Goal: Task Accomplishment & Management: Complete application form

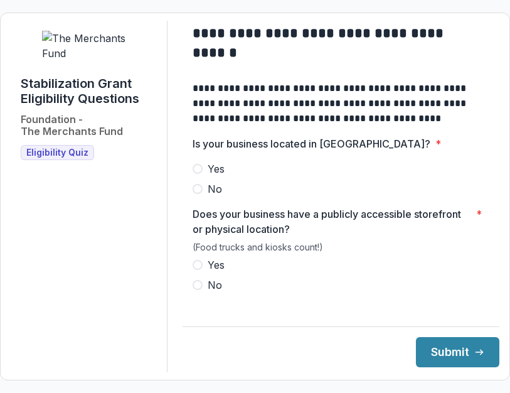
scroll to position [51, 0]
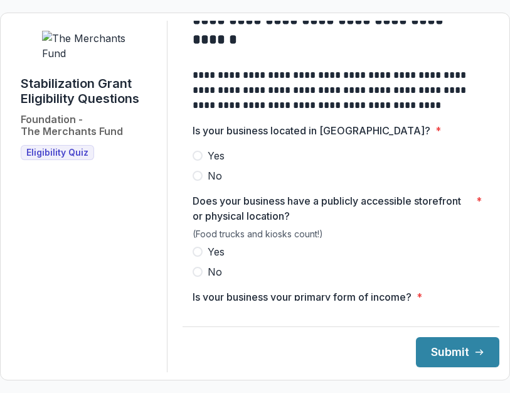
click at [217, 163] on label "Yes" at bounding box center [341, 155] width 297 height 15
click at [218, 259] on span "Yes" at bounding box center [216, 251] width 17 height 15
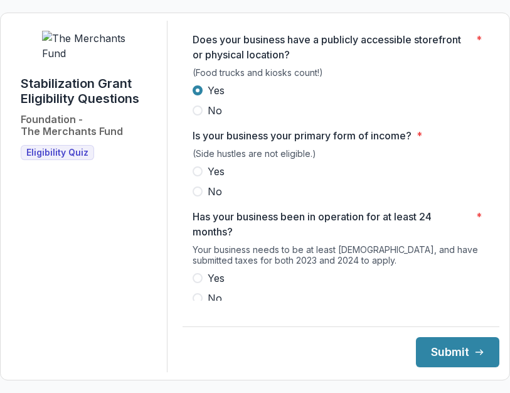
scroll to position [238, 0]
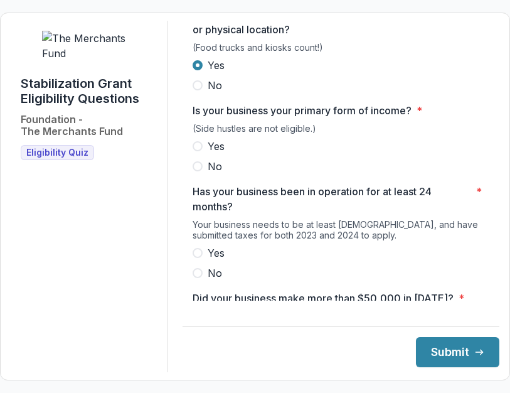
click at [219, 154] on span "Yes" at bounding box center [216, 146] width 17 height 15
click at [218, 260] on span "Yes" at bounding box center [216, 252] width 17 height 15
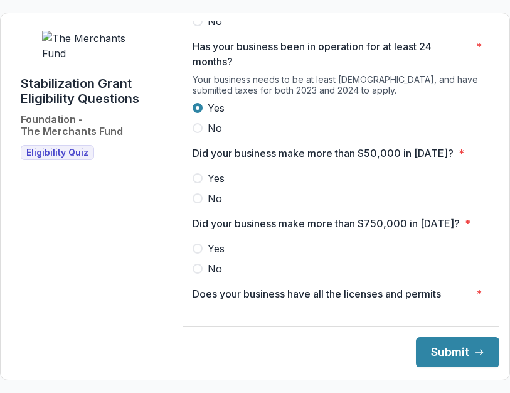
scroll to position [386, 0]
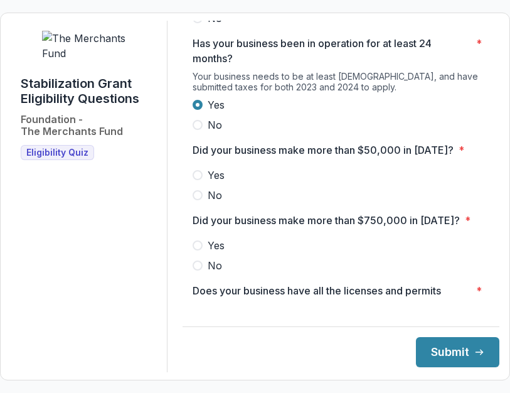
click at [218, 183] on span "Yes" at bounding box center [216, 175] width 17 height 15
click at [222, 273] on span "No" at bounding box center [215, 265] width 14 height 15
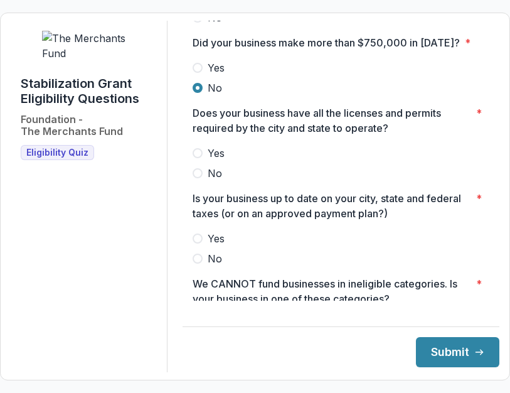
scroll to position [574, 0]
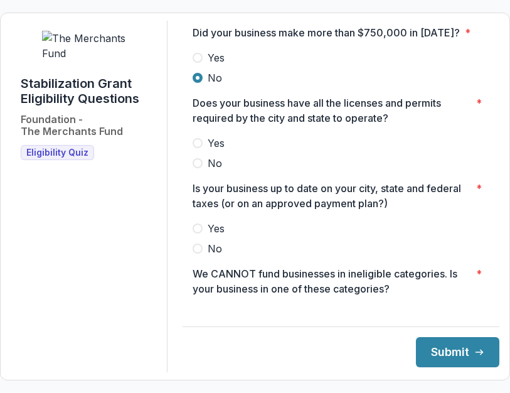
click at [217, 151] on label "Yes" at bounding box center [341, 143] width 297 height 15
click at [220, 236] on span "Yes" at bounding box center [216, 228] width 17 height 15
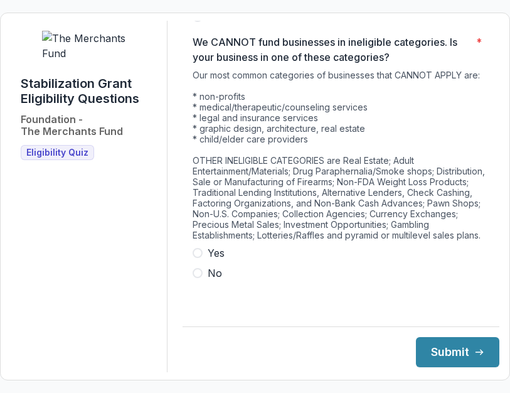
scroll to position [843, 0]
click at [216, 281] on label "No" at bounding box center [341, 272] width 297 height 15
click at [436, 367] on button "Submit" at bounding box center [457, 352] width 83 height 30
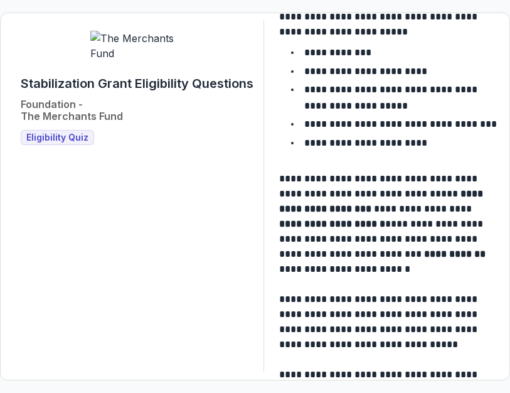
click at [71, 127] on div "Foundation - The Merchants Fund" at bounding box center [72, 111] width 102 height 34
click at [72, 143] on span "Eligibility Quiz" at bounding box center [57, 137] width 62 height 11
